Goal: Transaction & Acquisition: Purchase product/service

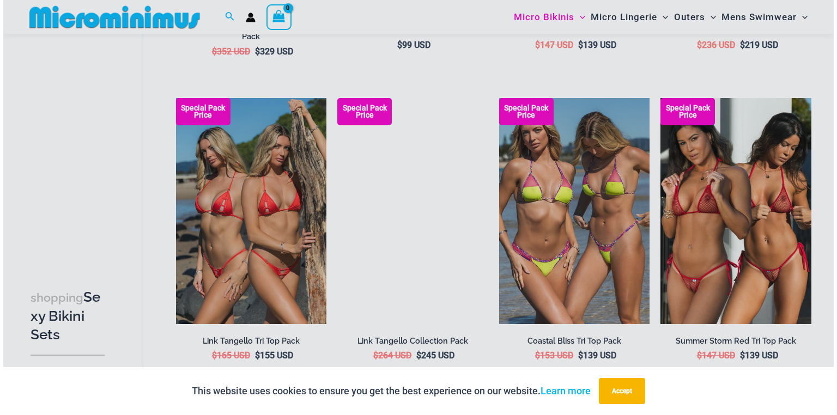
scroll to position [649, 0]
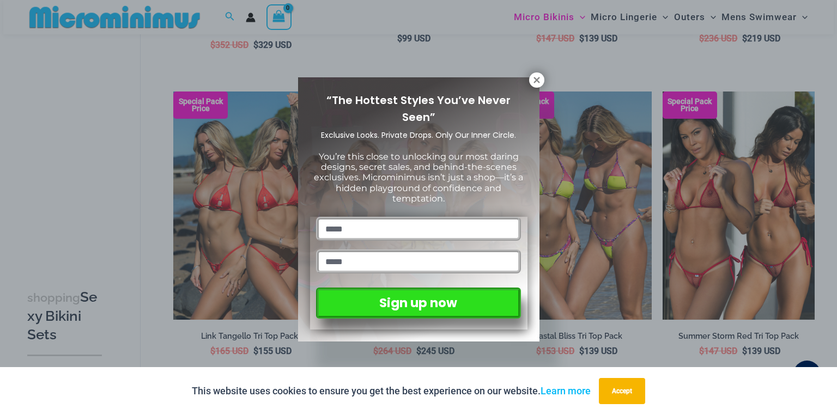
type input "*****"
type input "**********"
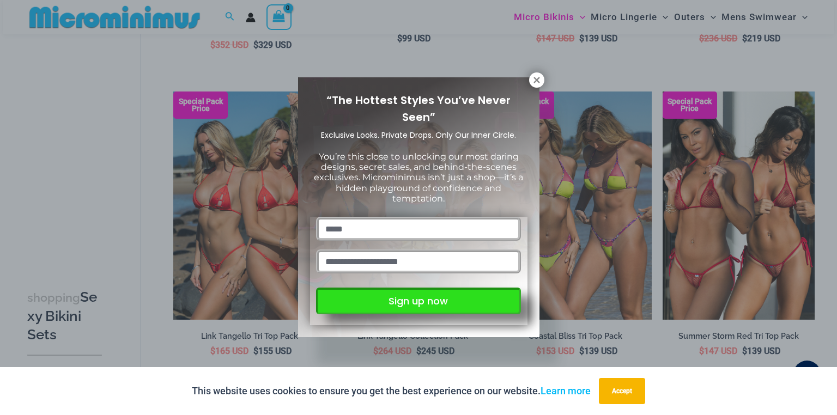
click at [418, 301] on button "Sign up now" at bounding box center [418, 301] width 204 height 27
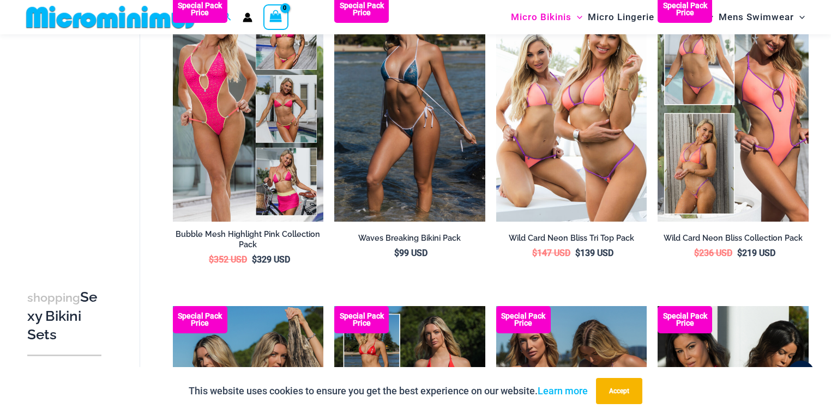
scroll to position [383, 0]
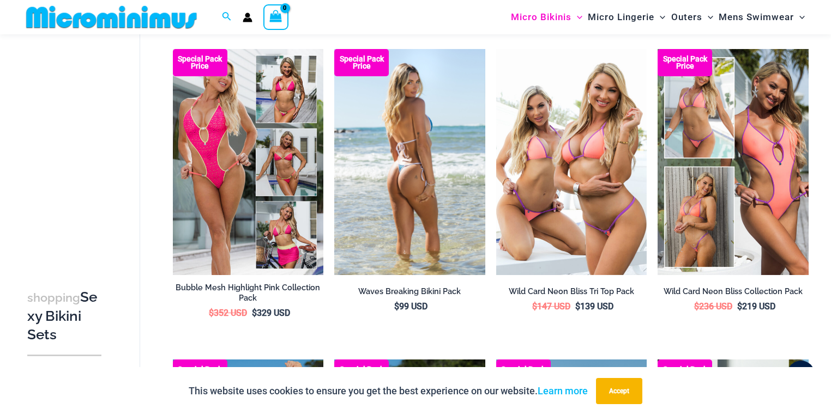
click at [414, 124] on img at bounding box center [409, 162] width 151 height 226
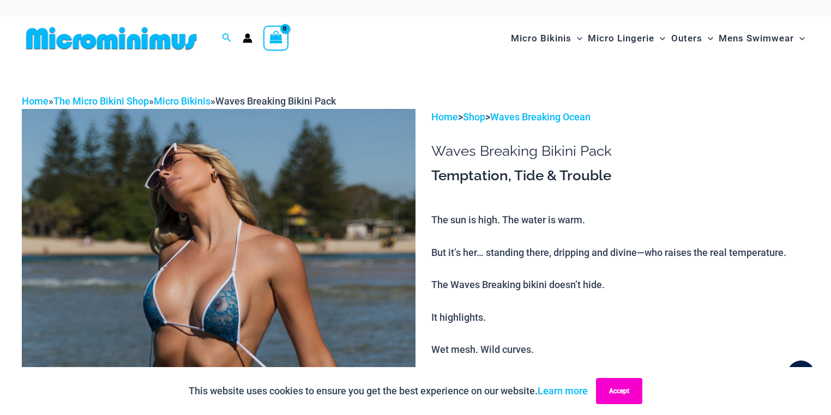
click at [623, 387] on button "Accept" at bounding box center [619, 391] width 46 height 26
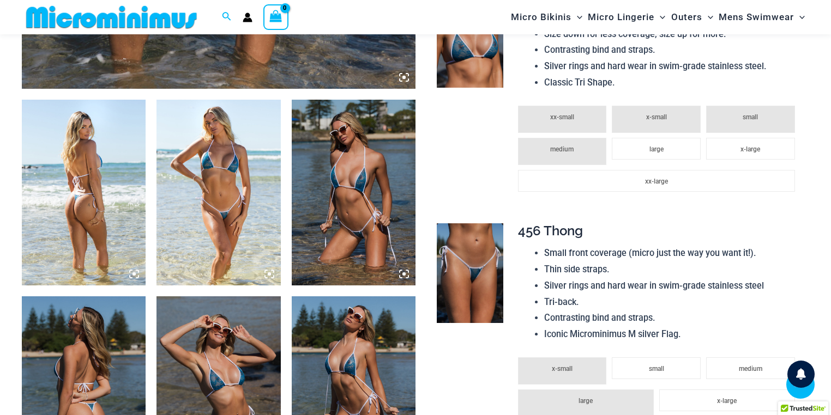
scroll to position [600, 0]
click at [475, 276] on img at bounding box center [470, 274] width 67 height 100
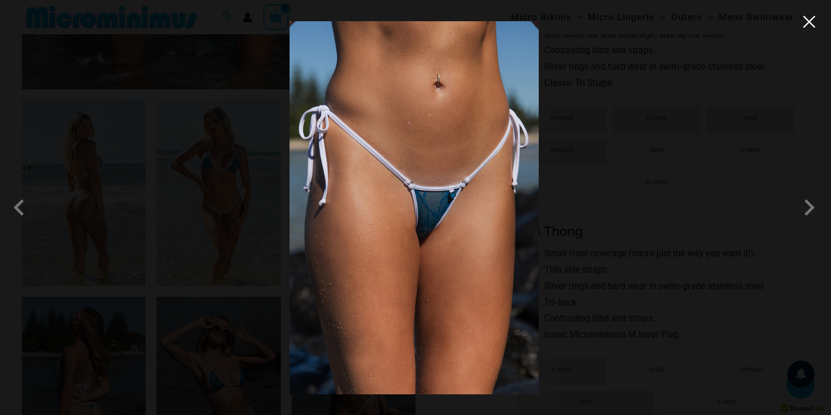
click at [811, 25] on button "Close" at bounding box center [809, 22] width 16 height 16
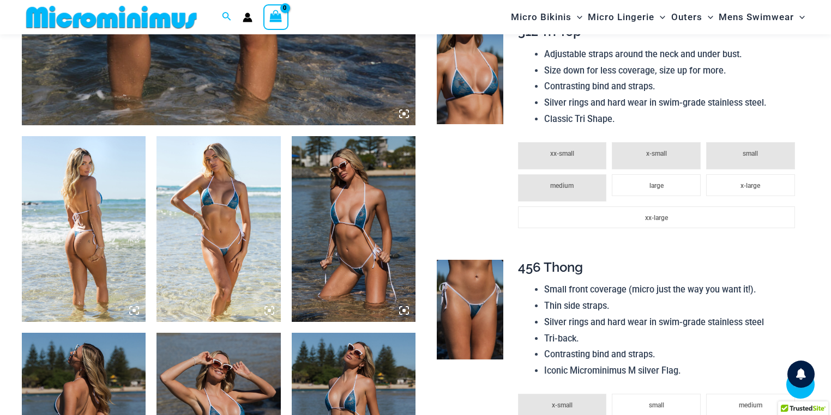
scroll to position [557, 0]
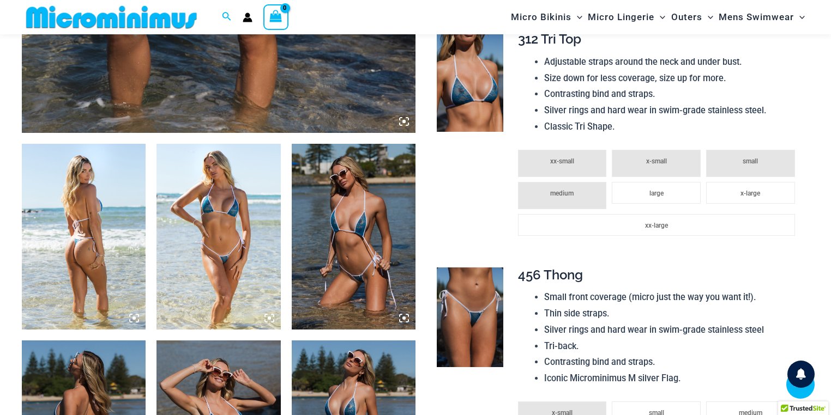
click at [226, 231] on img at bounding box center [218, 237] width 124 height 186
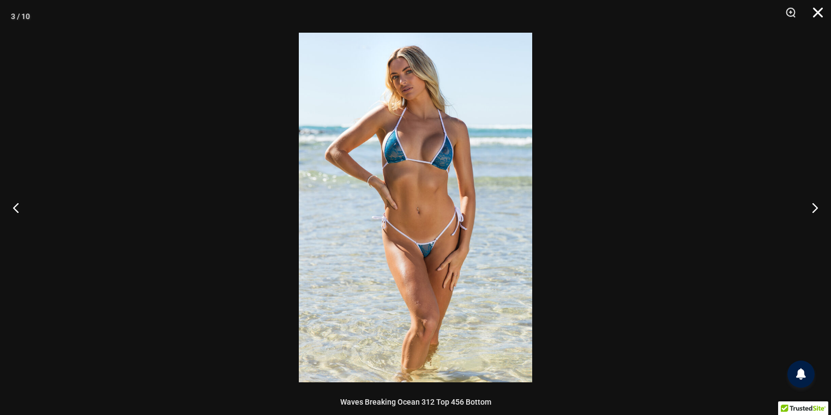
click at [815, 15] on button "Close" at bounding box center [813, 16] width 27 height 33
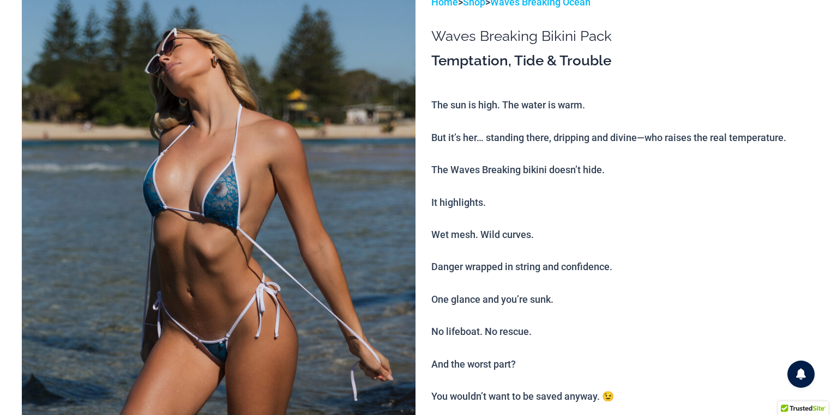
scroll to position [0, 0]
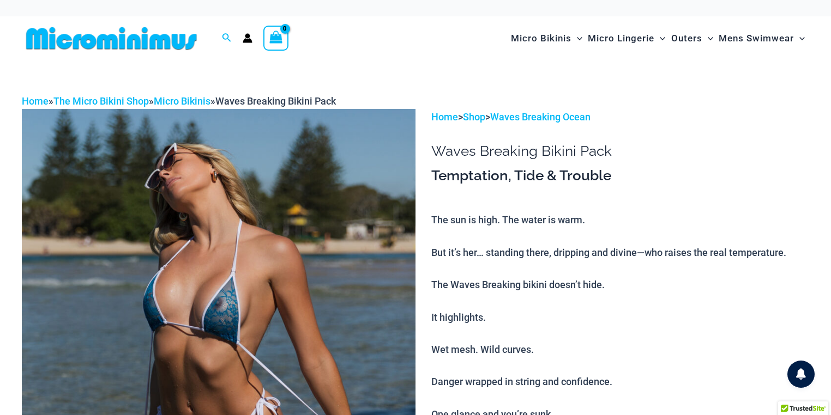
click at [246, 39] on icon "Account icon link" at bounding box center [247, 41] width 9 height 4
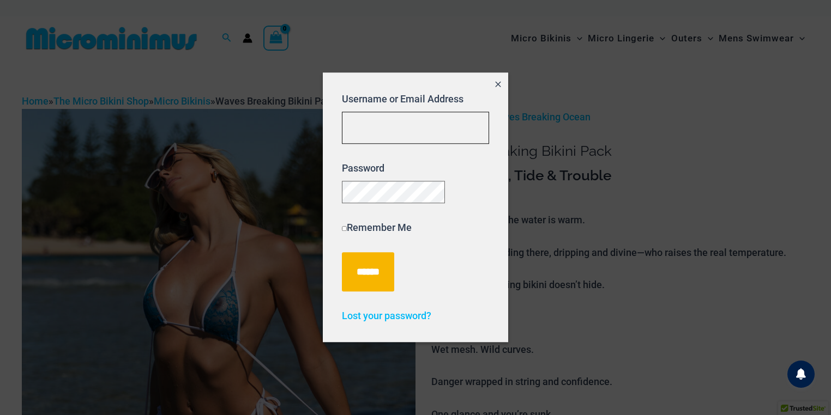
click at [376, 124] on input "Username or Email Address" at bounding box center [415, 128] width 147 height 32
type input "*********"
click at [497, 80] on icon "Close popup" at bounding box center [497, 84] width 9 height 9
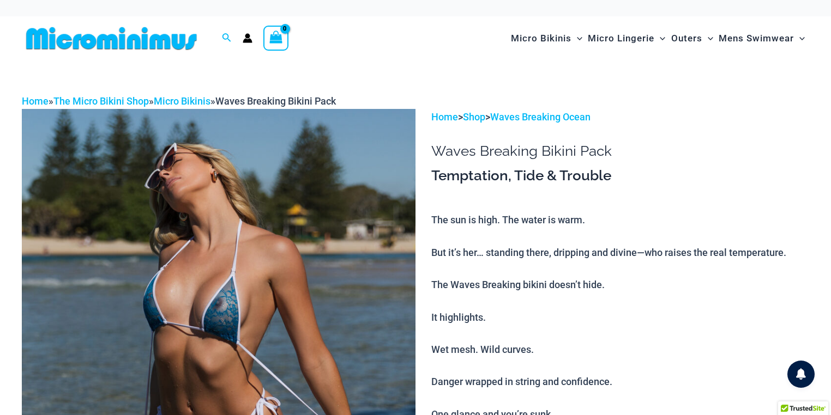
click at [247, 40] on icon "Account icon link" at bounding box center [247, 41] width 9 height 4
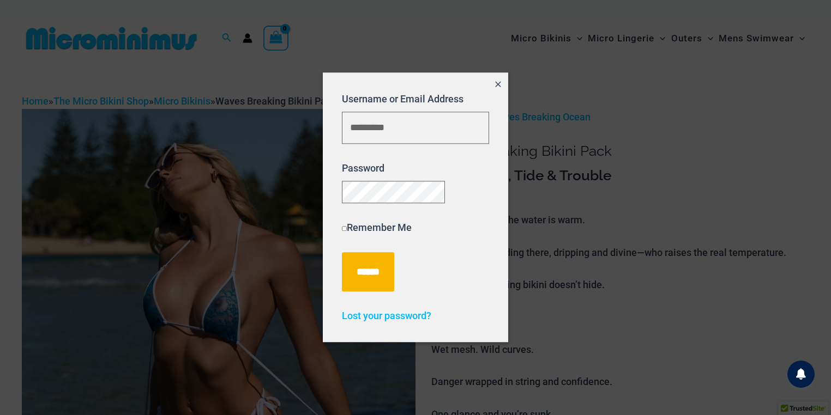
click at [499, 81] on icon "Close popup" at bounding box center [498, 83] width 5 height 5
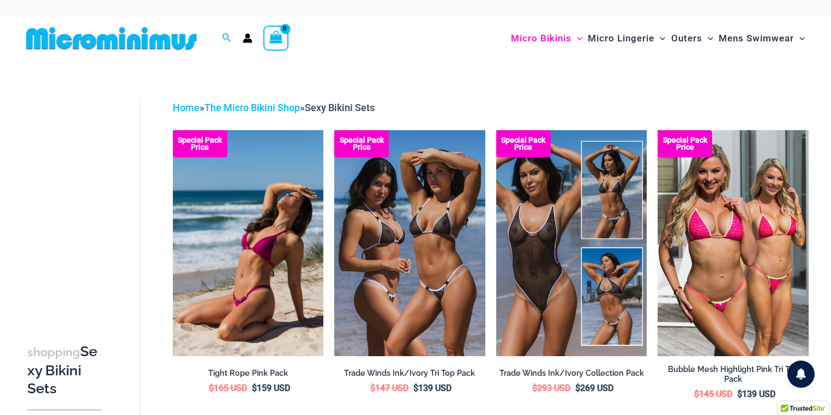
click at [248, 41] on icon "Account icon link" at bounding box center [247, 41] width 9 height 4
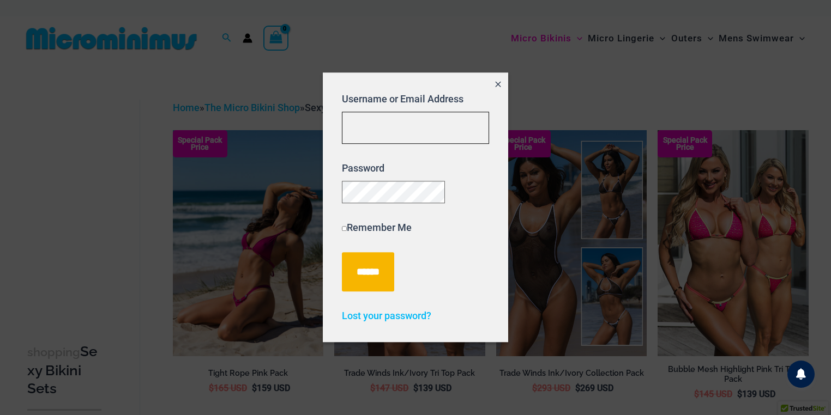
click at [369, 125] on input "Username or Email Address" at bounding box center [415, 128] width 147 height 32
type input "*********"
click at [357, 234] on label "Remember Me" at bounding box center [377, 227] width 70 height 11
click at [373, 322] on span "Lost your password?" at bounding box center [386, 316] width 89 height 11
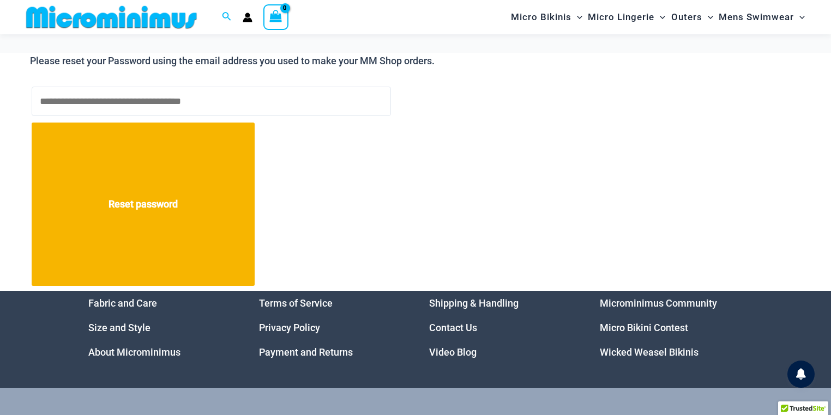
scroll to position [121, 0]
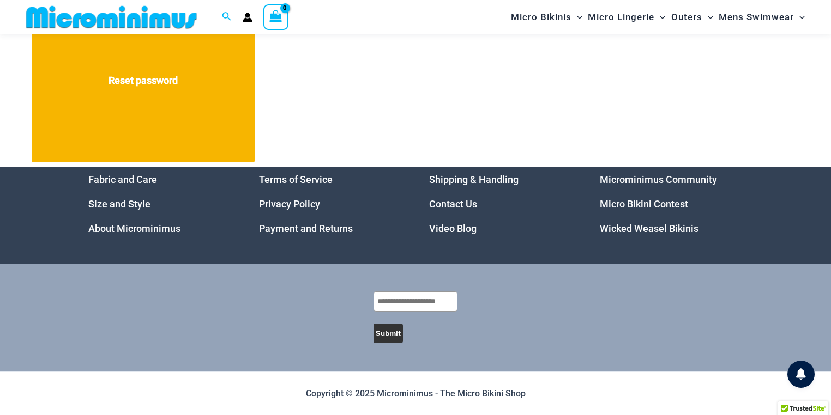
click at [630, 204] on link "Micro Bikini Contest" at bounding box center [644, 203] width 88 height 11
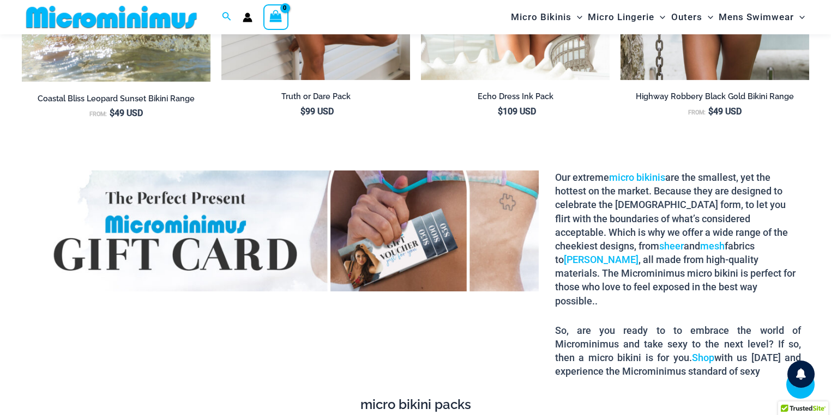
scroll to position [1604, 0]
